Goal: Use online tool/utility

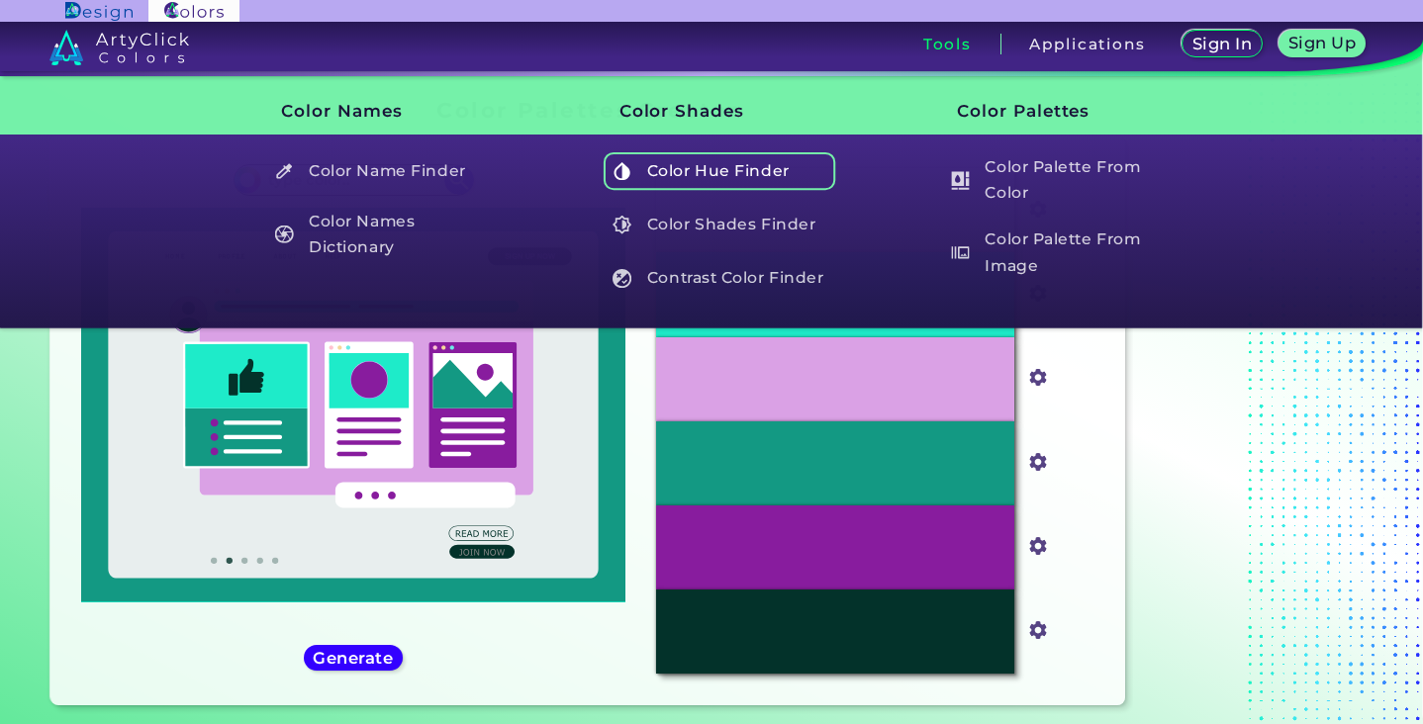
click at [736, 160] on h5 "Color Hue Finder" at bounding box center [720, 171] width 233 height 38
